Goal: Task Accomplishment & Management: Use online tool/utility

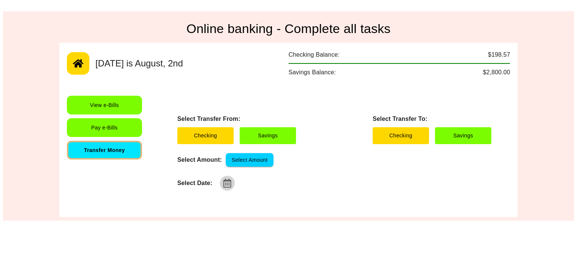
click at [224, 183] on icon "button" at bounding box center [228, 183] width 8 height 9
click at [319, 178] on div "Select Date:" at bounding box center [334, 183] width 314 height 15
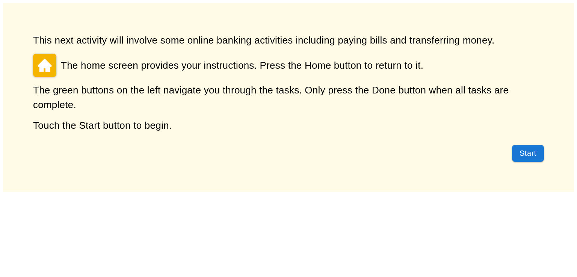
drag, startPoint x: 548, startPoint y: 159, endPoint x: 539, endPoint y: 157, distance: 8.8
click at [539, 157] on div "This next activity will involve some online banking activities including paying…" at bounding box center [288, 97] width 571 height 189
click at [539, 157] on button "Start" at bounding box center [528, 153] width 32 height 17
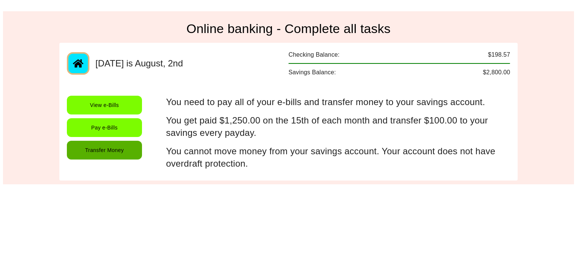
click at [120, 145] on button "Transfer Money" at bounding box center [104, 150] width 75 height 19
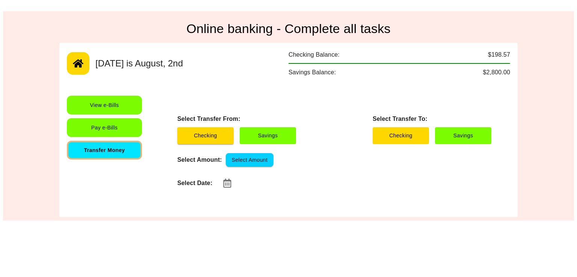
click at [223, 140] on button "Checking" at bounding box center [205, 135] width 56 height 17
click at [440, 133] on button "Savings" at bounding box center [463, 135] width 56 height 17
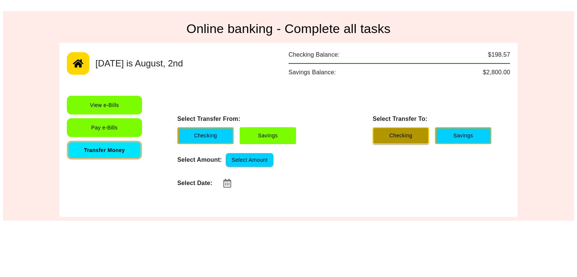
click at [401, 135] on button "Checking" at bounding box center [401, 135] width 56 height 17
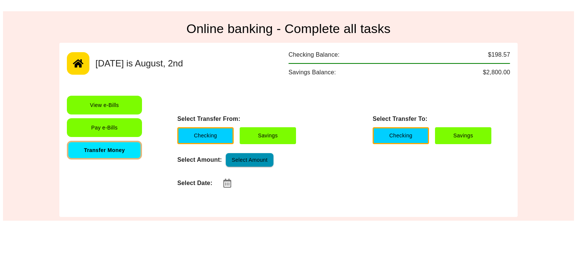
click at [252, 154] on button "Select Amount" at bounding box center [250, 160] width 48 height 14
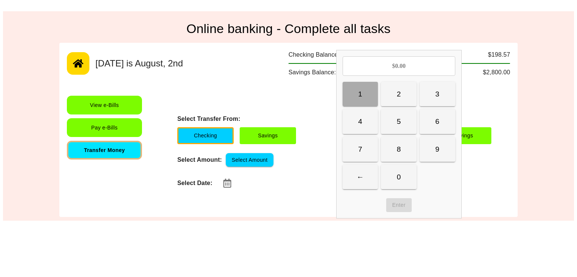
click at [362, 100] on button "1" at bounding box center [361, 94] width 36 height 25
click at [406, 92] on button "2" at bounding box center [399, 94] width 36 height 25
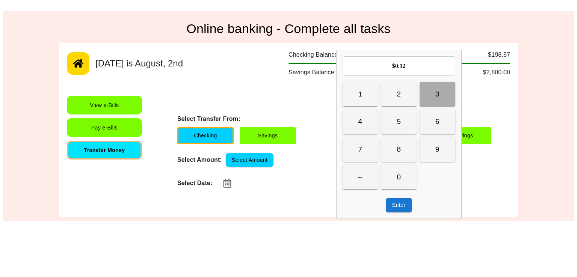
drag, startPoint x: 436, startPoint y: 91, endPoint x: 440, endPoint y: 117, distance: 27.0
click at [440, 117] on div "1 2 3 4 5 6 7 8 9 ← 0" at bounding box center [399, 135] width 113 height 107
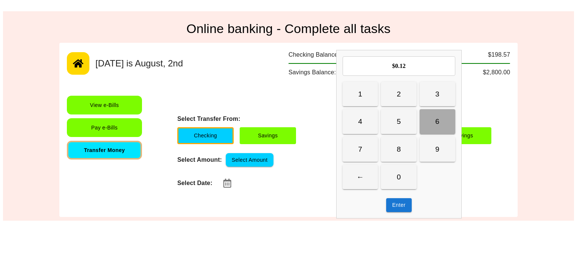
click at [440, 117] on button "6" at bounding box center [438, 121] width 36 height 25
click at [400, 211] on button "Enter" at bounding box center [398, 205] width 25 height 14
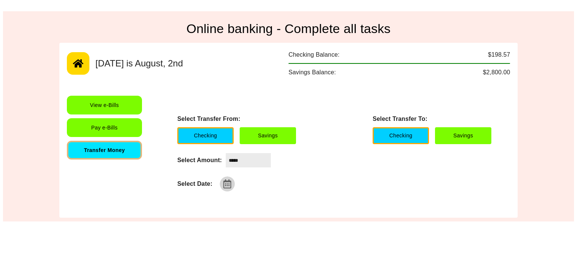
click at [225, 189] on button "button" at bounding box center [227, 184] width 15 height 15
click at [224, 187] on icon "button" at bounding box center [228, 184] width 8 height 9
click at [356, 201] on div "**********" at bounding box center [334, 153] width 337 height 115
click at [228, 180] on icon "button" at bounding box center [228, 184] width 8 height 9
click at [358, 175] on div "**********" at bounding box center [334, 153] width 337 height 115
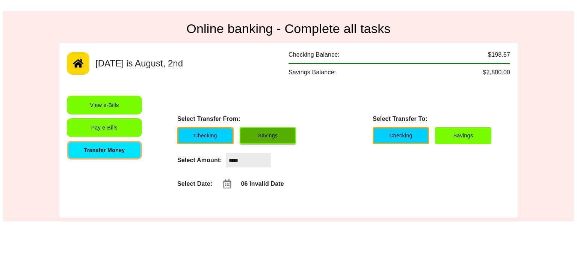
click at [279, 136] on button "Savings" at bounding box center [268, 135] width 56 height 17
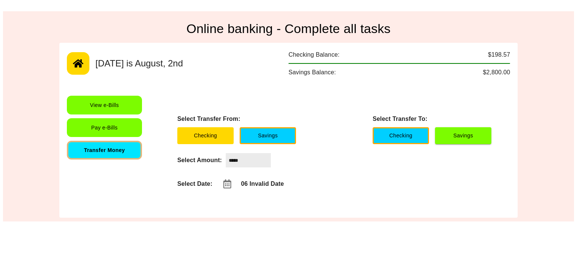
click at [473, 135] on button "Savings" at bounding box center [463, 135] width 56 height 17
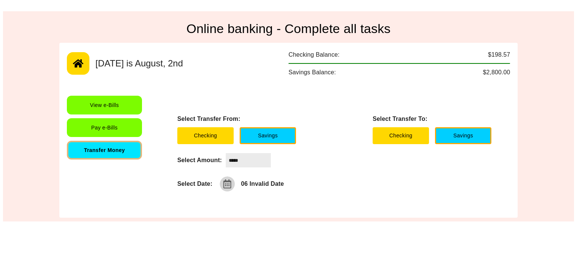
click at [227, 183] on icon "button" at bounding box center [227, 184] width 9 height 9
click at [326, 181] on div "**********" at bounding box center [334, 184] width 314 height 15
click at [225, 188] on button "button" at bounding box center [227, 184] width 15 height 15
click at [301, 200] on div "**********" at bounding box center [334, 153] width 337 height 115
click at [224, 187] on icon "button" at bounding box center [228, 184] width 8 height 9
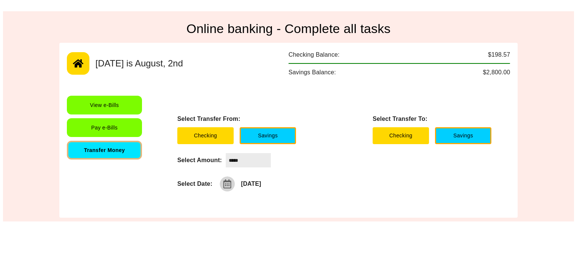
click at [232, 187] on button "button" at bounding box center [227, 184] width 15 height 15
click at [228, 181] on icon "button" at bounding box center [228, 184] width 8 height 9
click at [221, 187] on button "button" at bounding box center [227, 184] width 15 height 15
click at [363, 180] on div "**********" at bounding box center [334, 184] width 314 height 15
click at [257, 161] on input "*****" at bounding box center [248, 160] width 45 height 14
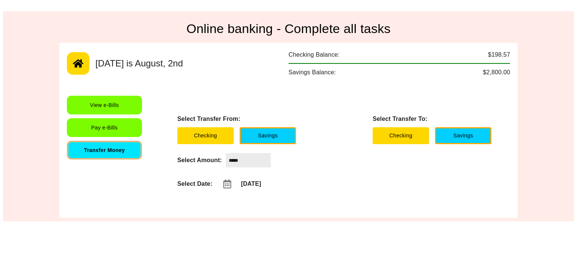
click at [281, 175] on div "**********" at bounding box center [334, 153] width 337 height 115
click at [209, 137] on button "Checking" at bounding box center [205, 135] width 56 height 17
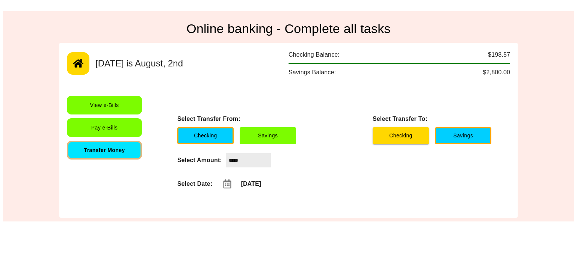
click at [410, 132] on button "Checking" at bounding box center [401, 135] width 56 height 17
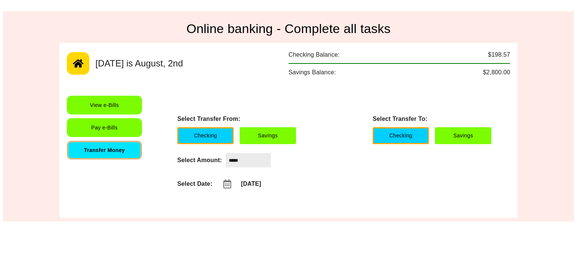
click at [252, 155] on input "*****" at bounding box center [248, 160] width 45 height 14
click at [227, 185] on icon "button" at bounding box center [228, 184] width 8 height 9
type input "**********"
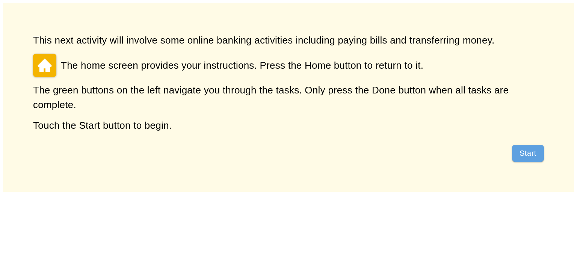
click at [526, 160] on button "Start" at bounding box center [528, 153] width 32 height 17
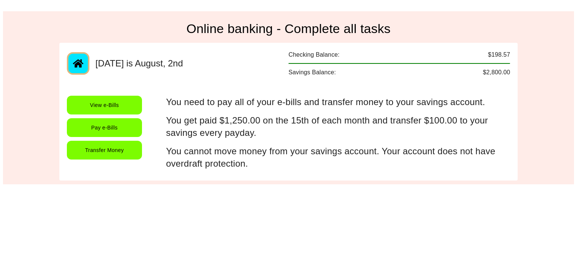
click at [109, 152] on button "Transfer Money" at bounding box center [104, 150] width 75 height 19
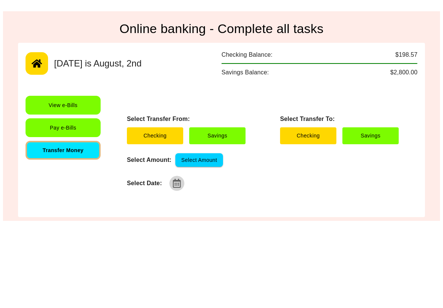
click at [173, 183] on icon "button" at bounding box center [176, 183] width 9 height 9
type input "**********"
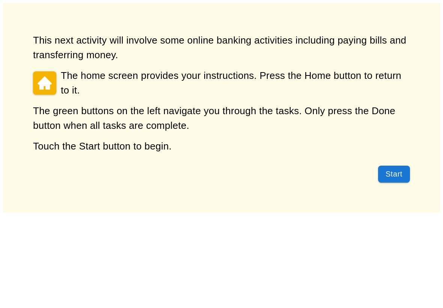
click at [400, 180] on button "Start" at bounding box center [394, 174] width 32 height 17
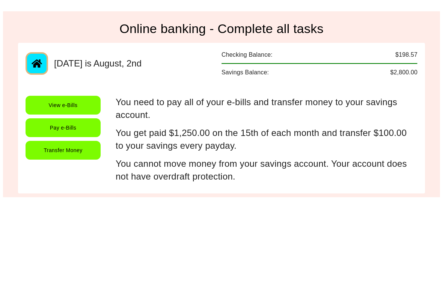
click at [68, 149] on button "Transfer Money" at bounding box center [63, 150] width 75 height 19
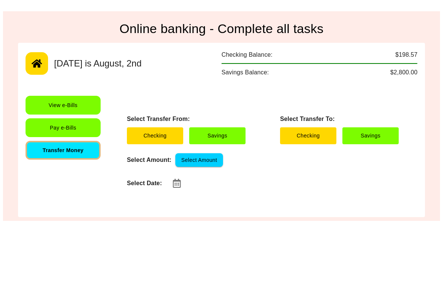
click at [174, 184] on icon "button" at bounding box center [176, 183] width 9 height 9
click at [173, 188] on button "button" at bounding box center [176, 183] width 15 height 15
click at [180, 187] on icon "button" at bounding box center [177, 183] width 8 height 9
type input "**********"
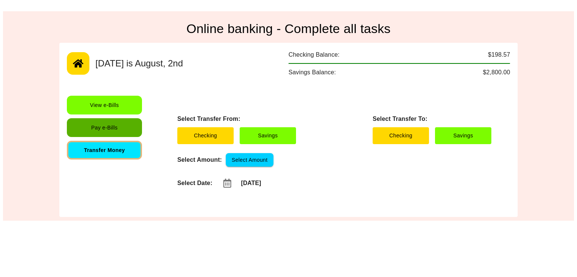
click at [104, 127] on button "Pay e-Bills" at bounding box center [104, 127] width 75 height 19
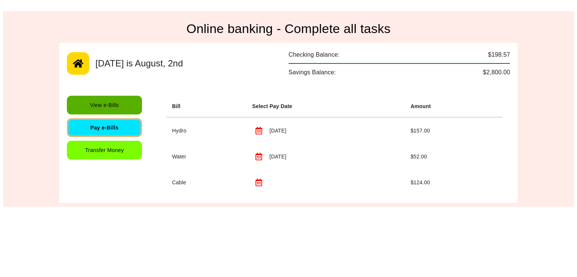
click at [116, 107] on button "View e-Bills" at bounding box center [104, 105] width 75 height 19
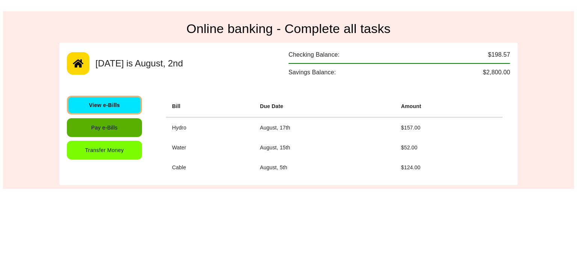
click at [125, 130] on button "Pay e-Bills" at bounding box center [104, 127] width 75 height 19
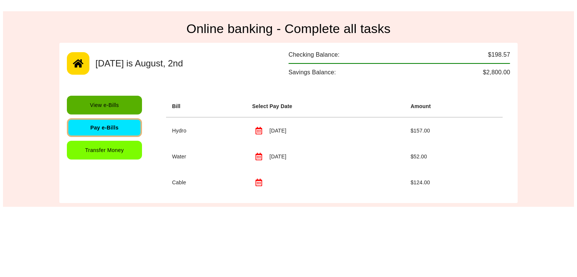
click at [122, 104] on button "View e-Bills" at bounding box center [104, 105] width 75 height 19
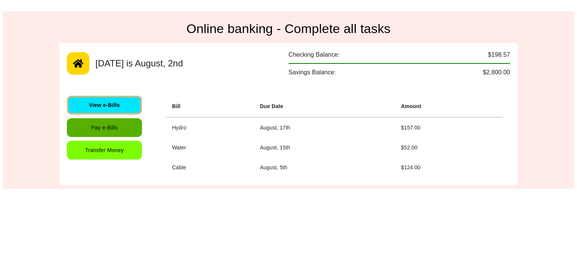
click at [125, 124] on button "Pay e-Bills" at bounding box center [104, 127] width 75 height 19
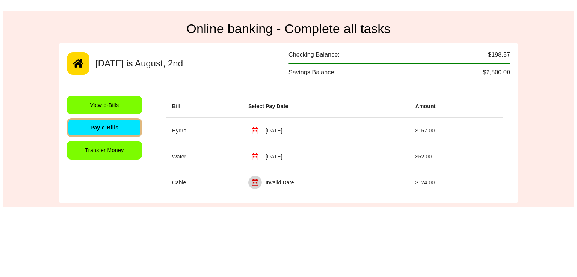
click at [255, 181] on icon "button" at bounding box center [255, 183] width 8 height 8
type input "**********"
click at [126, 150] on button "Transfer Money" at bounding box center [104, 150] width 75 height 19
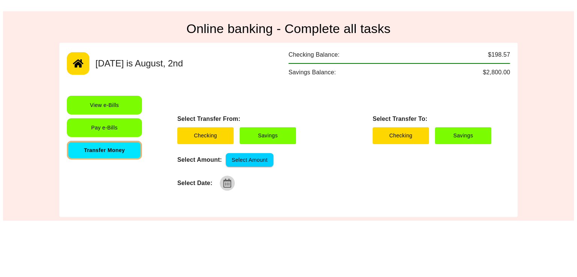
click at [224, 182] on icon "button" at bounding box center [228, 183] width 8 height 9
click at [227, 181] on icon "button" at bounding box center [228, 183] width 8 height 9
click at [226, 177] on button "button" at bounding box center [227, 183] width 15 height 15
click at [233, 183] on button "button" at bounding box center [227, 183] width 15 height 15
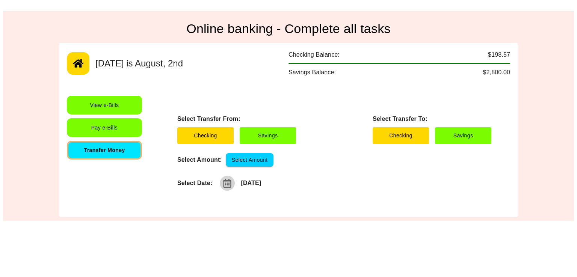
click at [222, 183] on button "button" at bounding box center [227, 183] width 15 height 15
type input "**********"
click at [258, 162] on button "Select Amount" at bounding box center [250, 160] width 48 height 14
click at [443, 175] on div "**********" at bounding box center [334, 153] width 337 height 114
click at [443, 143] on button "Savings" at bounding box center [463, 135] width 56 height 17
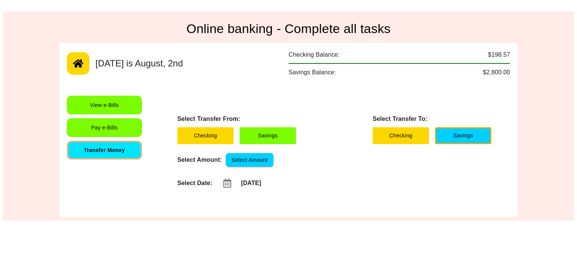
click at [429, 184] on div "**********" at bounding box center [334, 183] width 314 height 15
click at [443, 133] on button "Savings" at bounding box center [463, 135] width 56 height 17
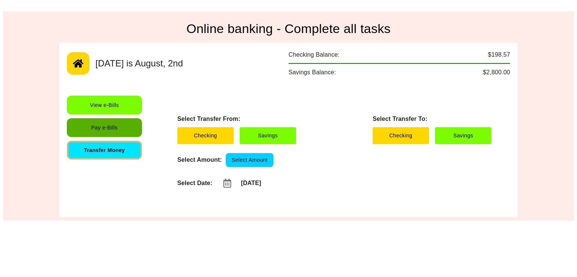
click at [119, 119] on button "Pay e-Bills" at bounding box center [104, 127] width 75 height 19
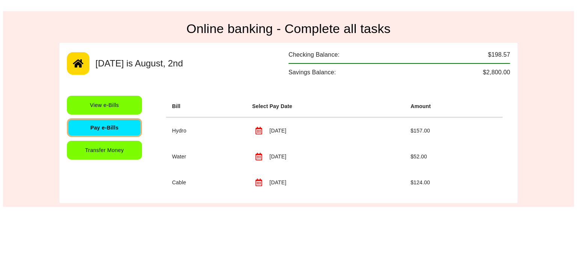
click at [258, 133] on input "**********" at bounding box center [252, 137] width 13 height 13
click at [257, 130] on icon "button" at bounding box center [259, 131] width 8 height 8
type input "**********"
click at [121, 151] on button "Transfer Money" at bounding box center [104, 150] width 75 height 19
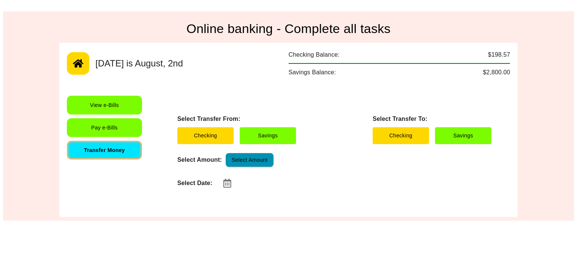
click at [255, 156] on button "Select Amount" at bounding box center [250, 160] width 48 height 14
click at [277, 195] on div "Select Transfer From: Checking Savings Select Transfer To: Checking Savings Sel…" at bounding box center [334, 153] width 337 height 114
click at [251, 154] on button "Select Amount" at bounding box center [250, 160] width 48 height 14
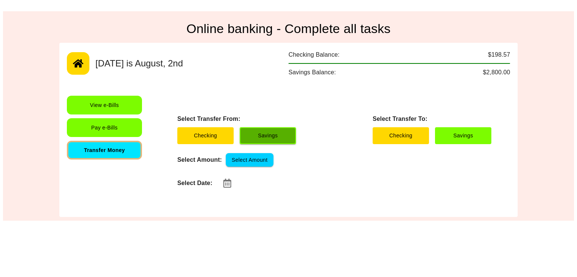
click at [278, 141] on button "Savings" at bounding box center [268, 135] width 56 height 17
click at [246, 134] on button "Savings" at bounding box center [268, 135] width 56 height 17
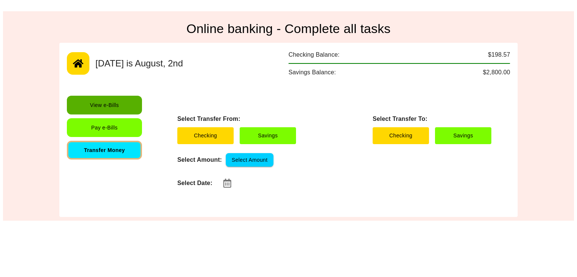
click at [140, 97] on button "View e-Bills" at bounding box center [104, 105] width 75 height 19
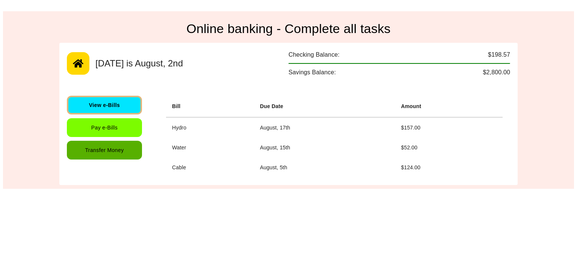
click at [120, 141] on button "Transfer Money" at bounding box center [104, 150] width 75 height 19
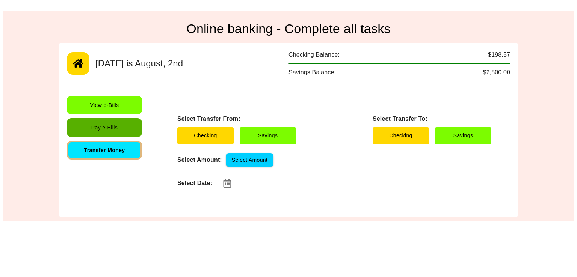
click at [116, 131] on button "Pay e-Bills" at bounding box center [104, 127] width 75 height 19
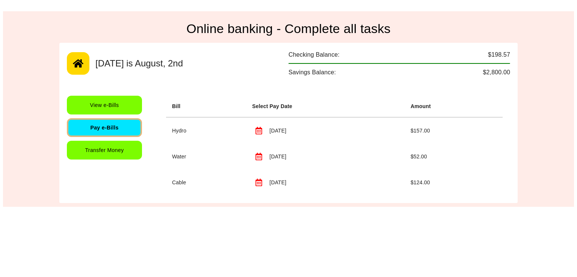
click at [128, 89] on div "**********" at bounding box center [288, 123] width 458 height 160
click at [118, 107] on button "View e-Bills" at bounding box center [104, 105] width 75 height 19
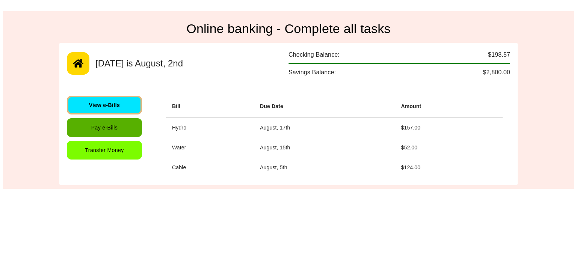
click at [129, 134] on button "Pay e-Bills" at bounding box center [104, 127] width 75 height 19
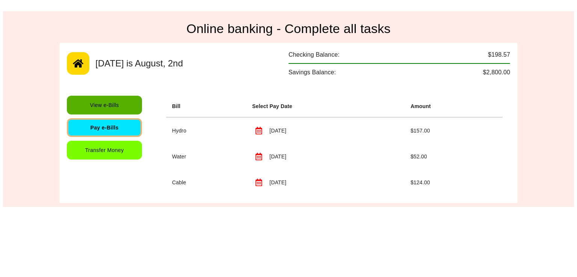
click at [120, 104] on button "View e-Bills" at bounding box center [104, 105] width 75 height 19
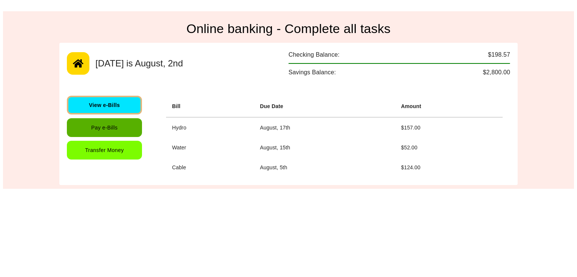
click at [113, 133] on button "Pay e-Bills" at bounding box center [104, 127] width 75 height 19
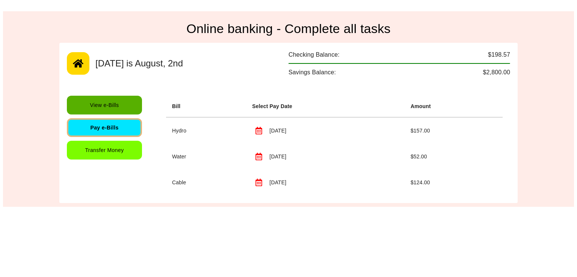
click at [126, 100] on button "View e-Bills" at bounding box center [104, 105] width 75 height 19
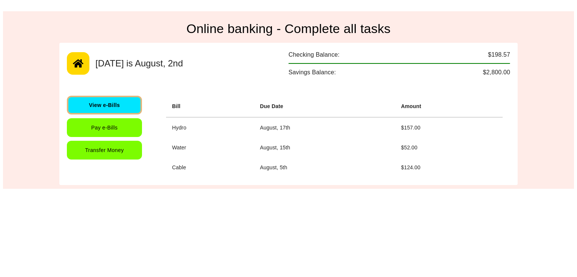
click at [120, 137] on div "View e-Bills Pay e-Bills Transfer Money" at bounding box center [109, 137] width 84 height 82
click at [122, 122] on button "Pay e-Bills" at bounding box center [104, 127] width 75 height 19
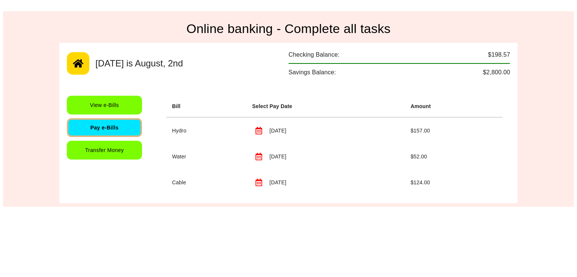
click at [257, 133] on input "**********" at bounding box center [252, 137] width 13 height 13
click at [260, 127] on icon "button" at bounding box center [259, 131] width 7 height 8
type input "**********"
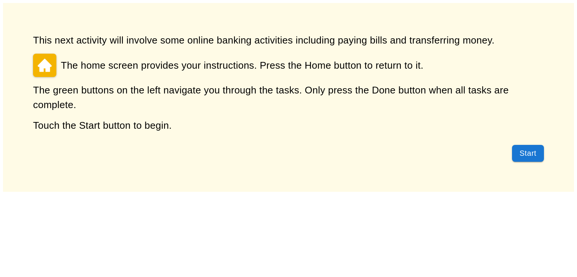
click at [530, 158] on button "Start" at bounding box center [528, 153] width 32 height 17
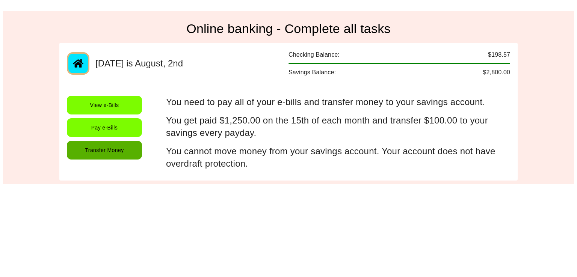
click at [136, 155] on button "Transfer Money" at bounding box center [104, 150] width 75 height 19
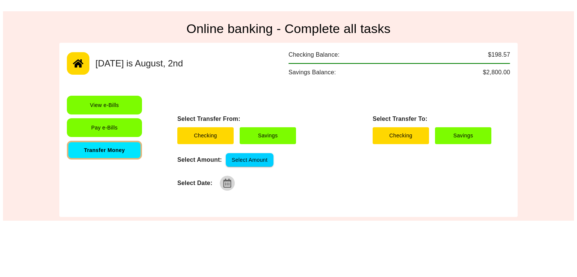
click at [228, 182] on icon "button" at bounding box center [227, 183] width 9 height 9
type input "**********"
click at [117, 128] on button "Pay e-Bills" at bounding box center [104, 127] width 75 height 19
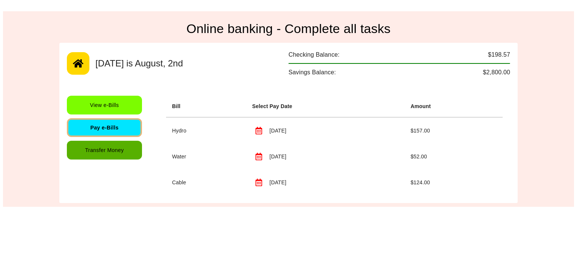
click at [119, 148] on button "Transfer Money" at bounding box center [104, 150] width 75 height 19
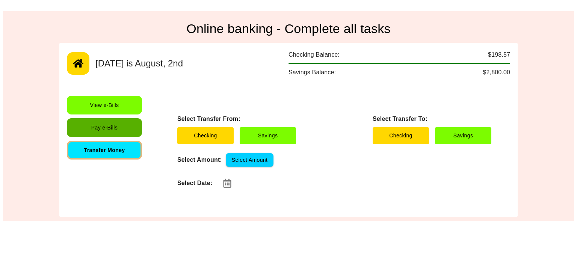
click at [111, 121] on button "Pay e-Bills" at bounding box center [104, 127] width 75 height 19
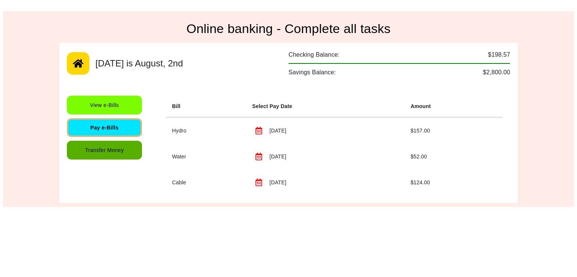
click at [104, 154] on button "Transfer Money" at bounding box center [104, 150] width 75 height 19
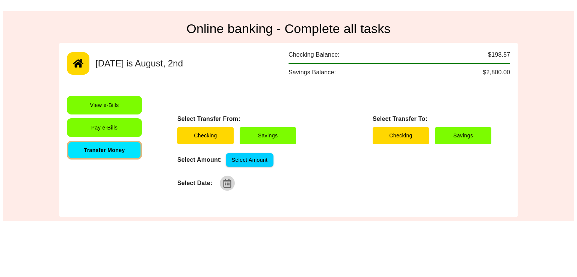
click at [232, 180] on button "button" at bounding box center [227, 183] width 15 height 15
type input "**********"
click at [75, 62] on icon "button" at bounding box center [78, 64] width 11 height 8
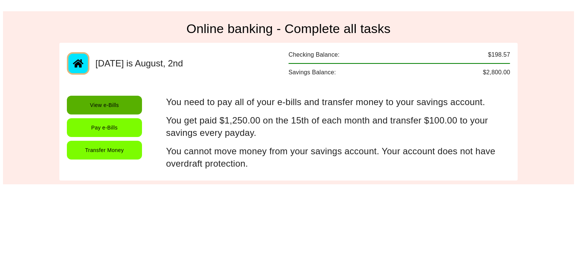
click at [119, 112] on button "View e-Bills" at bounding box center [104, 105] width 75 height 19
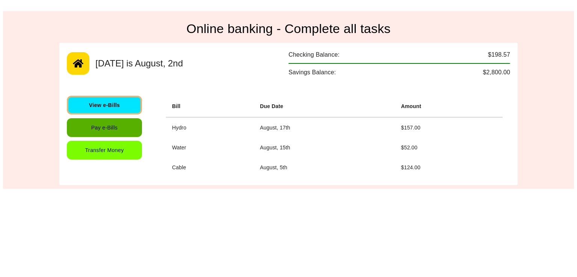
click at [118, 131] on button "Pay e-Bills" at bounding box center [104, 127] width 75 height 19
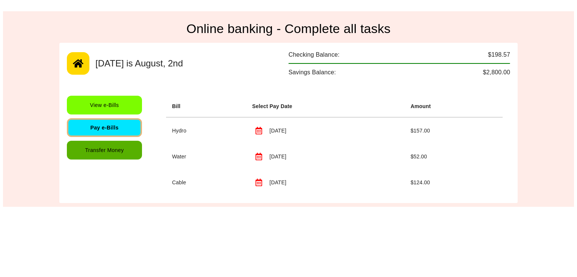
click at [118, 142] on button "Transfer Money" at bounding box center [104, 150] width 75 height 19
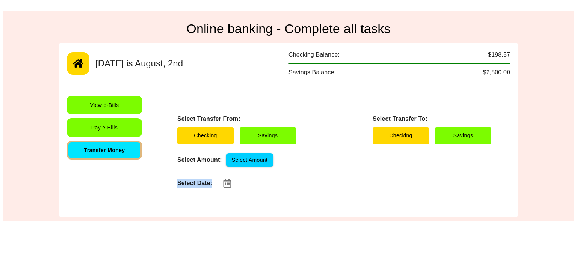
drag, startPoint x: 420, startPoint y: 154, endPoint x: 426, endPoint y: 209, distance: 55.5
click at [426, 209] on div "Select Transfer From: Checking Savings Select Transfer To: Checking Savings Sel…" at bounding box center [334, 153] width 337 height 114
click at [400, 133] on button "Checking" at bounding box center [401, 135] width 56 height 17
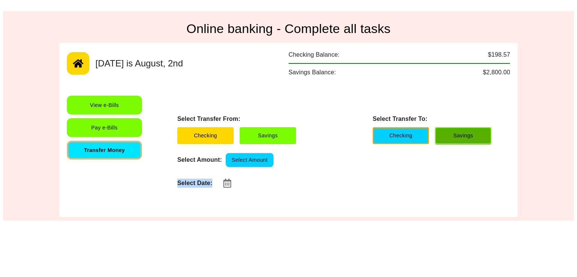
click at [451, 130] on button "Savings" at bounding box center [463, 135] width 56 height 17
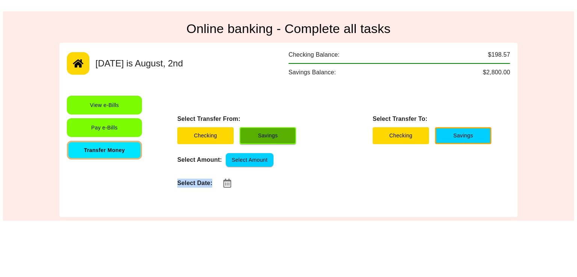
click at [269, 134] on button "Savings" at bounding box center [268, 135] width 56 height 17
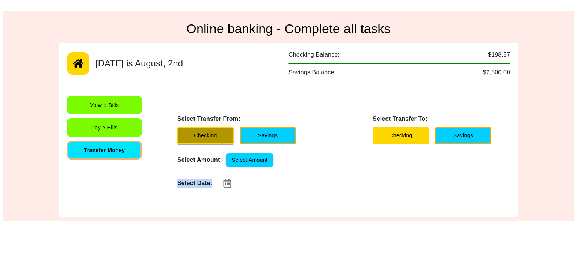
click at [204, 133] on button "Checking" at bounding box center [205, 135] width 56 height 17
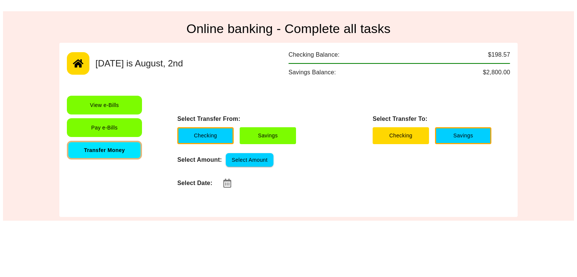
click at [284, 145] on div "Select Transfer From: Checking Savings Select Transfer To: Checking Savings Sel…" at bounding box center [334, 153] width 337 height 114
click at [319, 170] on div "Select Transfer From: Checking Savings Select Transfer To: Checking Savings Sel…" at bounding box center [334, 153] width 337 height 114
click at [297, 138] on div "Select Transfer From: Checking Savings Select Transfer To: Checking Savings" at bounding box center [334, 130] width 314 height 30
click at [281, 130] on button "Savings" at bounding box center [268, 135] width 56 height 17
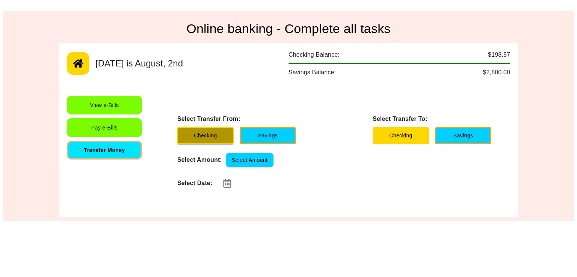
click at [201, 130] on button "Checking" at bounding box center [205, 135] width 56 height 17
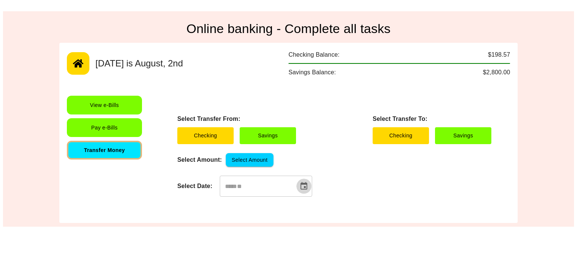
click at [308, 189] on icon "Choose date" at bounding box center [303, 186] width 9 height 9
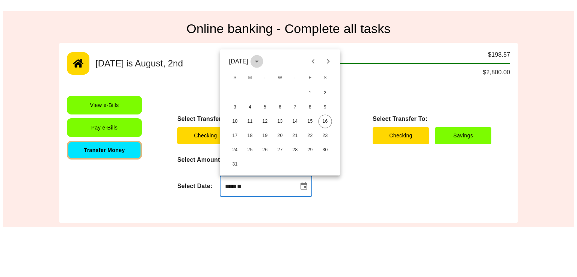
click at [263, 67] on button "calendar view is open, switch to year view" at bounding box center [257, 61] width 13 height 13
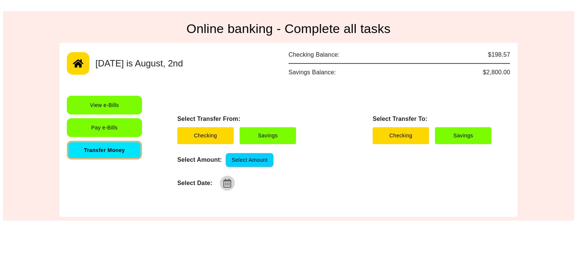
click at [225, 184] on icon "button" at bounding box center [227, 183] width 9 height 9
type input "**********"
